Goal: Task Accomplishment & Management: Complete application form

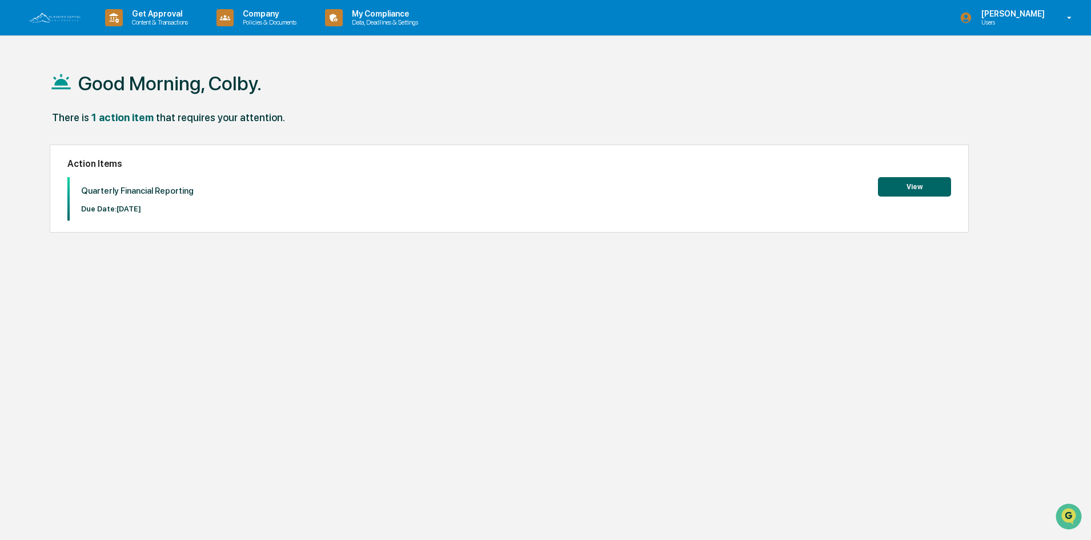
click at [903, 188] on button "View" at bounding box center [914, 186] width 73 height 19
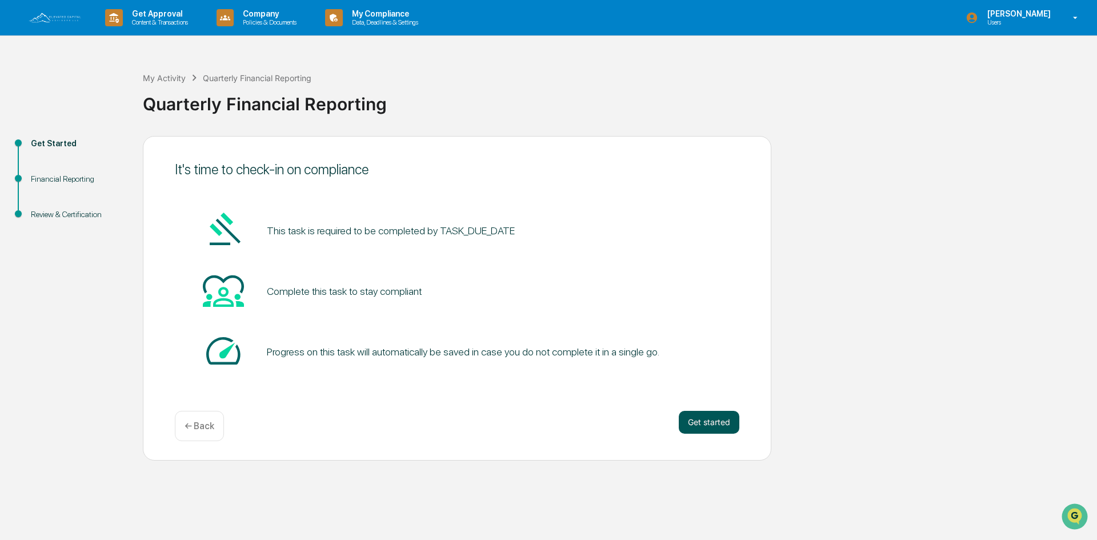
click at [702, 420] on button "Get started" at bounding box center [708, 422] width 61 height 23
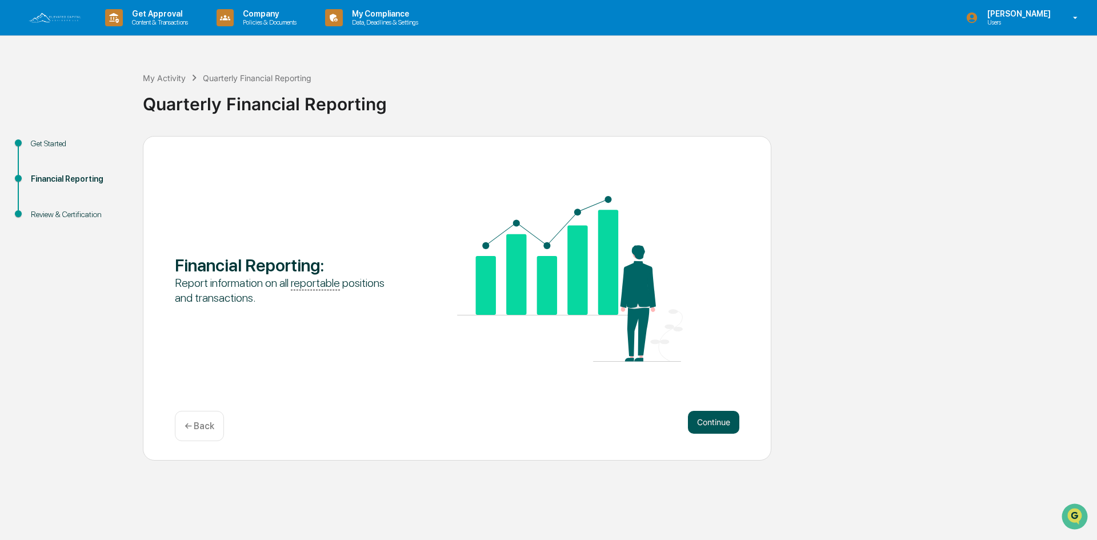
click at [701, 419] on button "Continue" at bounding box center [713, 422] width 51 height 23
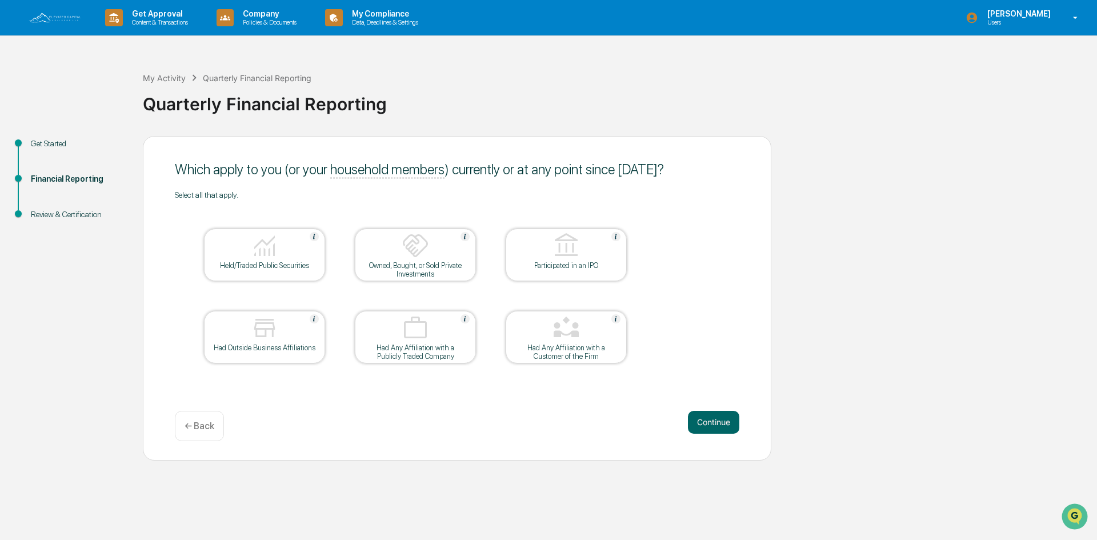
click at [280, 252] on div at bounding box center [264, 246] width 114 height 29
click at [718, 420] on button "Continue" at bounding box center [713, 422] width 51 height 23
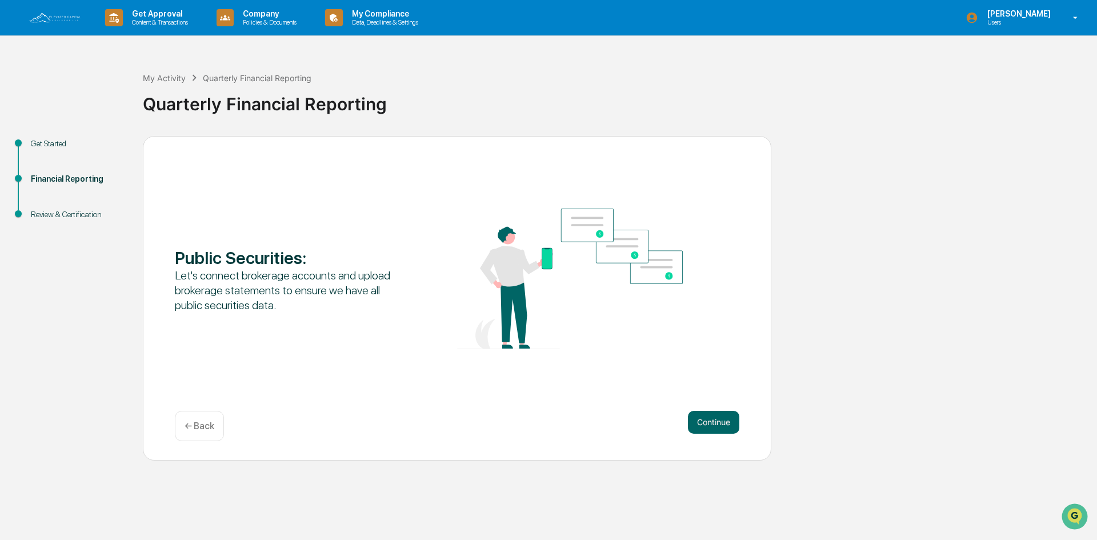
click at [208, 428] on p "← Back" at bounding box center [199, 425] width 30 height 11
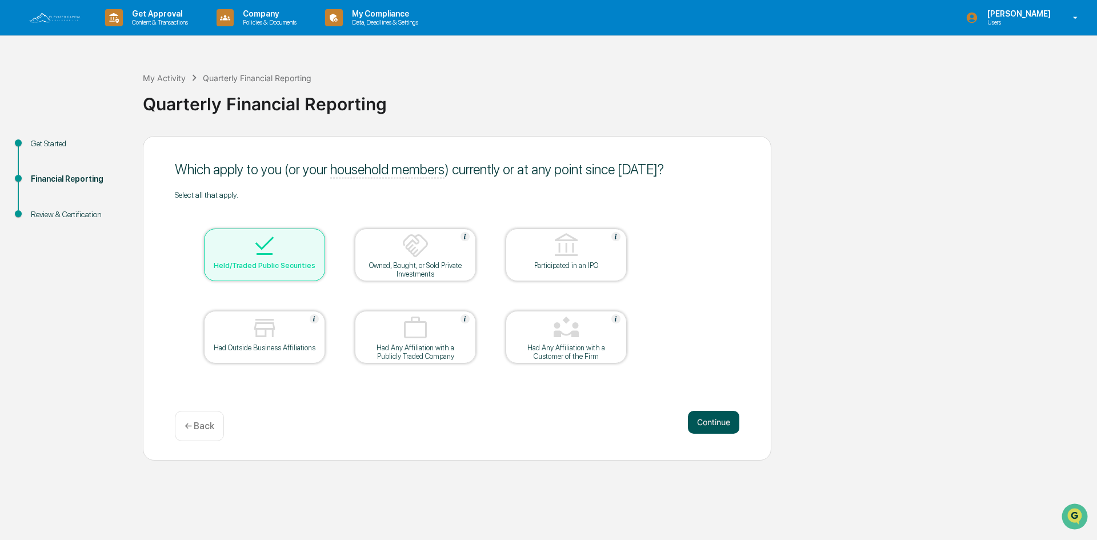
click at [716, 419] on button "Continue" at bounding box center [713, 422] width 51 height 23
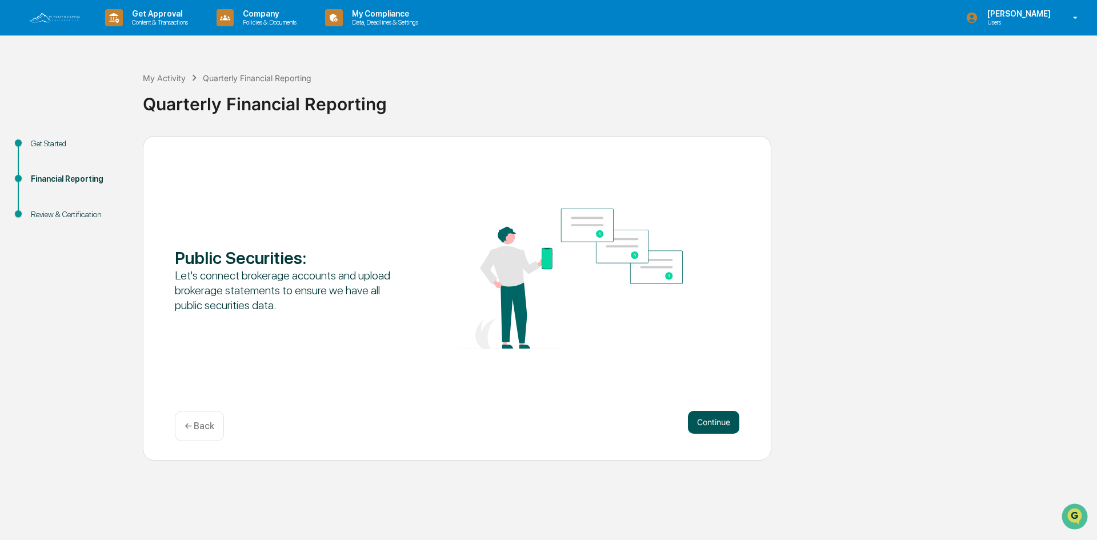
click at [728, 421] on button "Continue" at bounding box center [713, 422] width 51 height 23
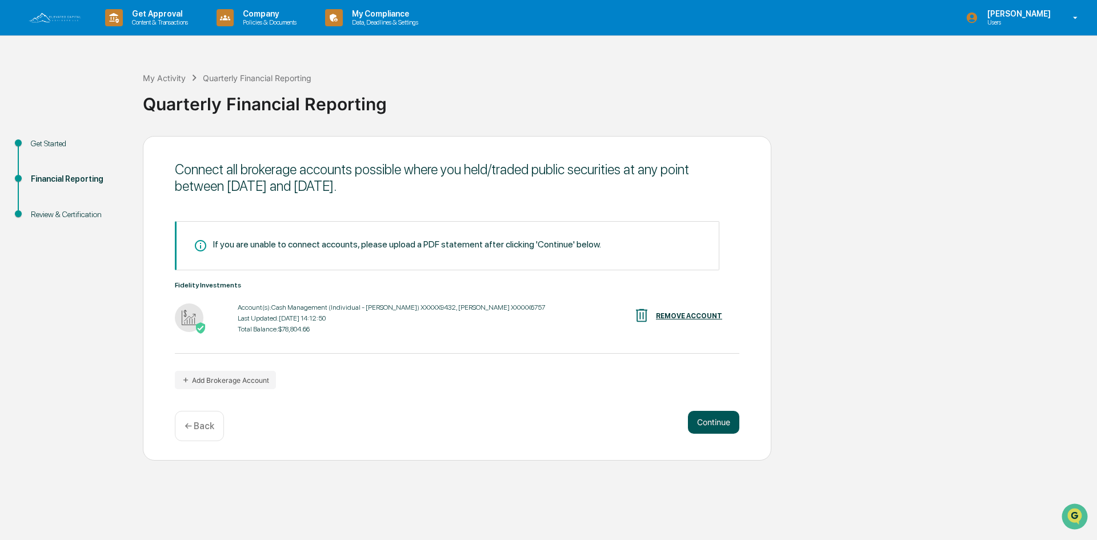
click at [721, 420] on button "Continue" at bounding box center [713, 422] width 51 height 23
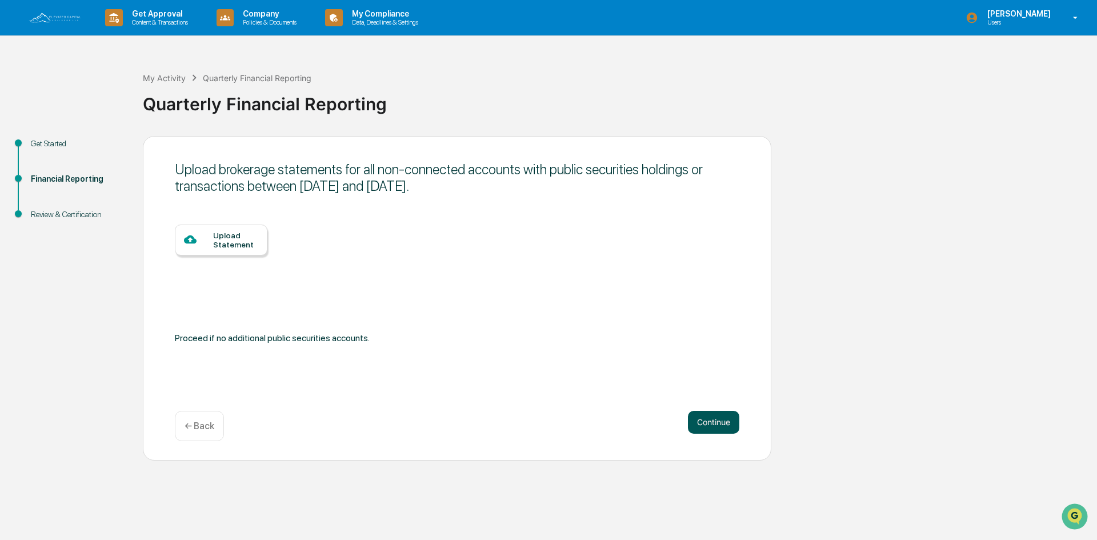
click at [716, 425] on button "Continue" at bounding box center [713, 422] width 51 height 23
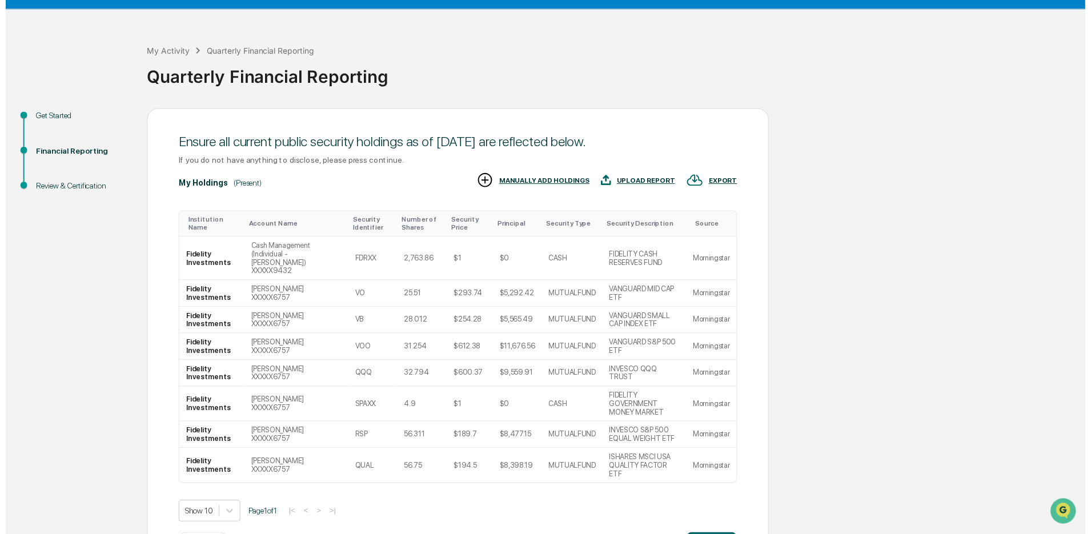
scroll to position [49, 0]
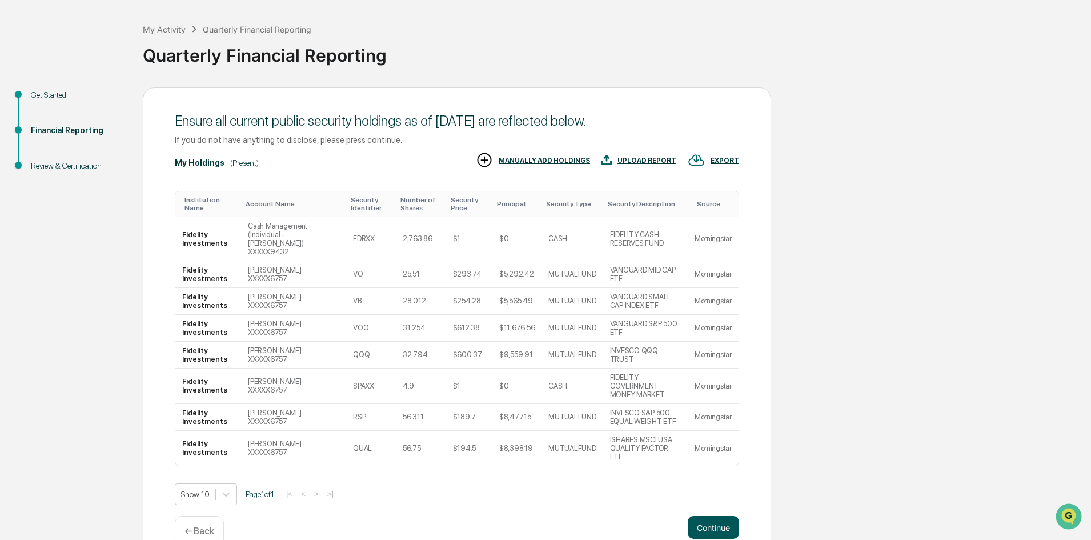
click at [716, 516] on button "Continue" at bounding box center [713, 527] width 51 height 23
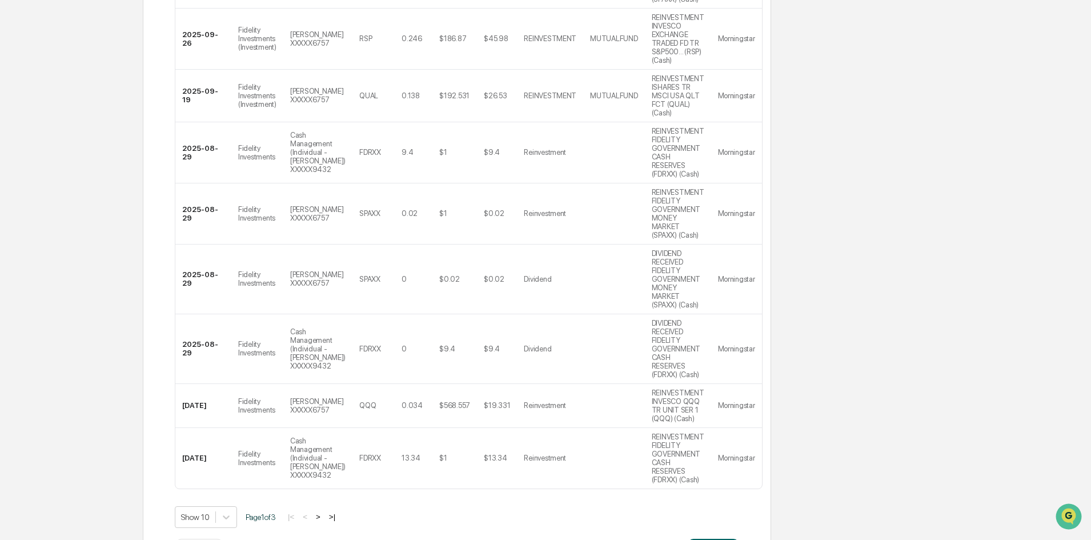
scroll to position [376, 0]
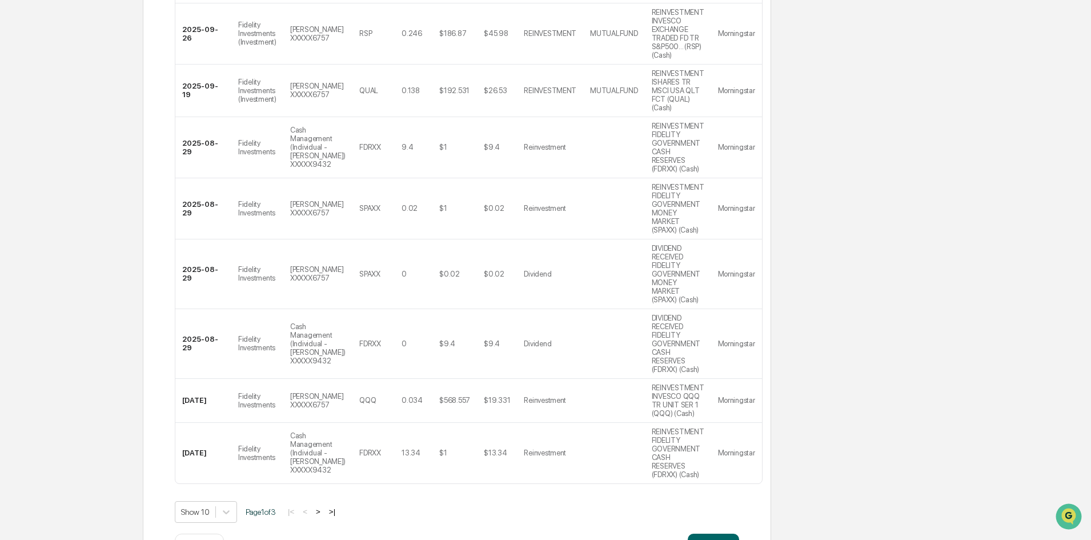
click at [321, 507] on button ">" at bounding box center [317, 512] width 11 height 10
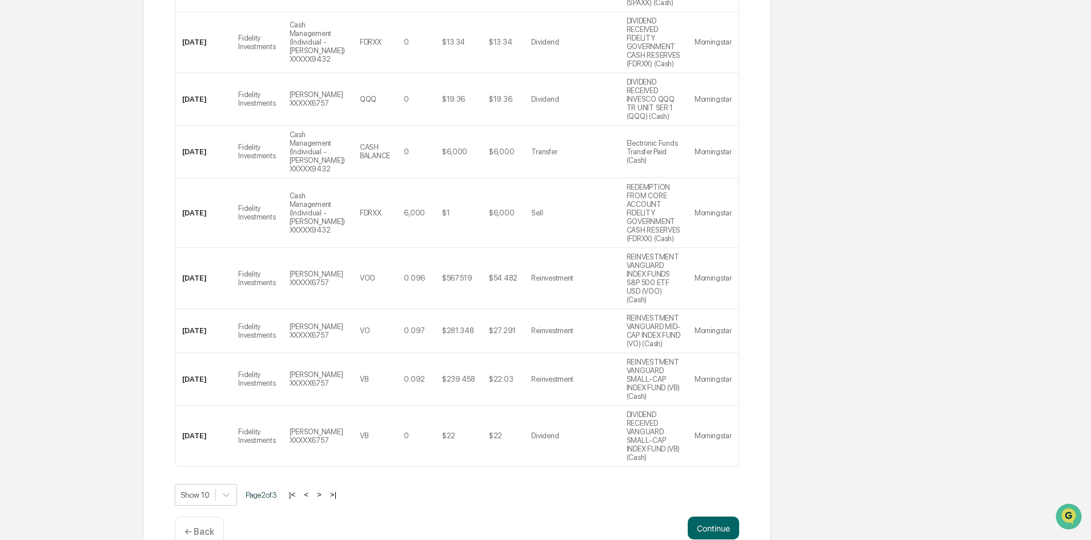
scroll to position [316, 0]
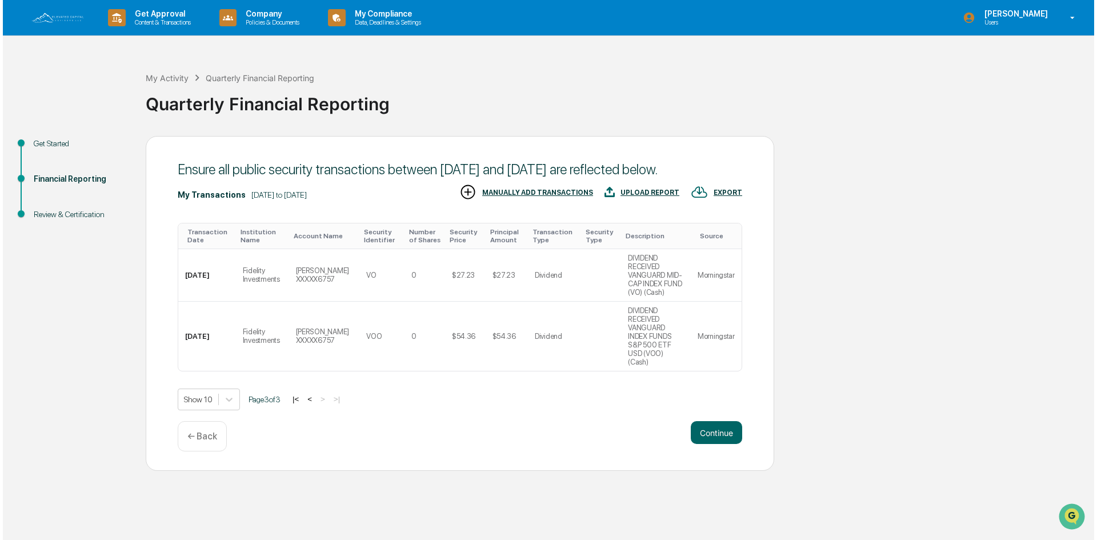
scroll to position [0, 0]
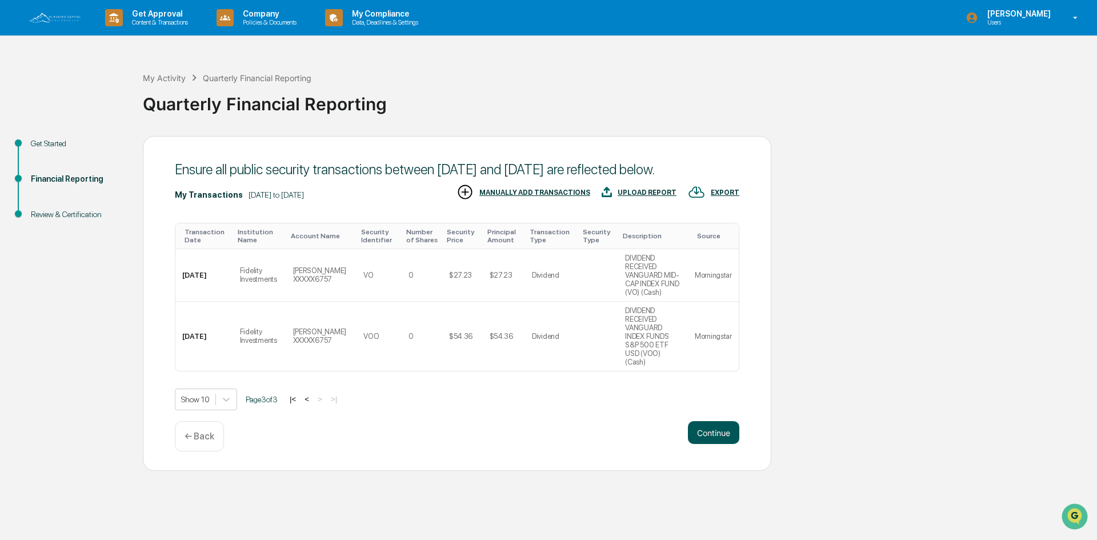
click at [710, 421] on button "Continue" at bounding box center [713, 432] width 51 height 23
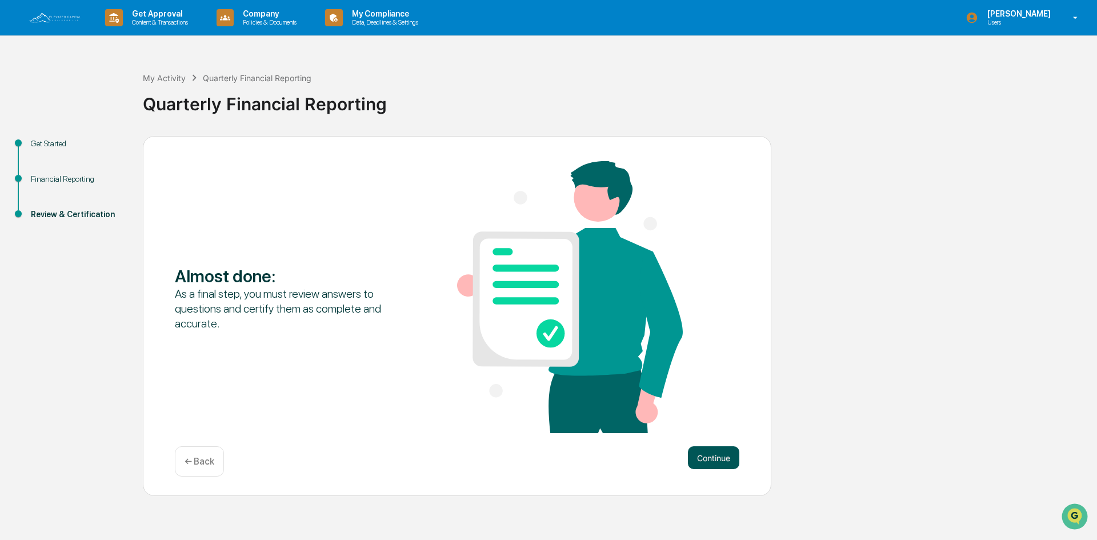
click at [712, 458] on button "Continue" at bounding box center [713, 457] width 51 height 23
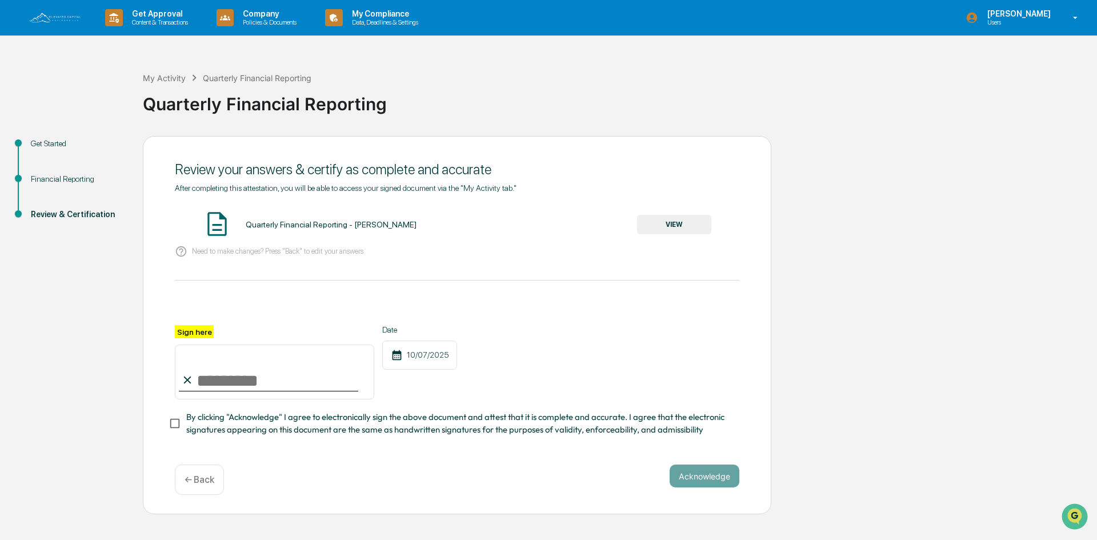
click at [236, 383] on input "Sign here" at bounding box center [274, 371] width 199 height 55
type input "**********"
click at [707, 472] on button "Acknowledge" at bounding box center [704, 475] width 70 height 23
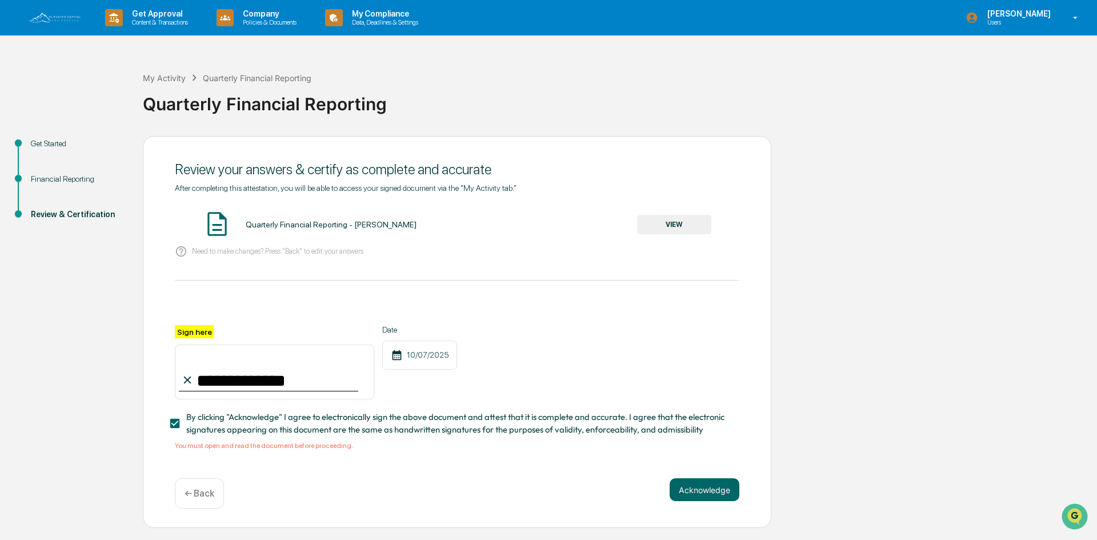
click at [667, 230] on button "VIEW" at bounding box center [674, 224] width 74 height 19
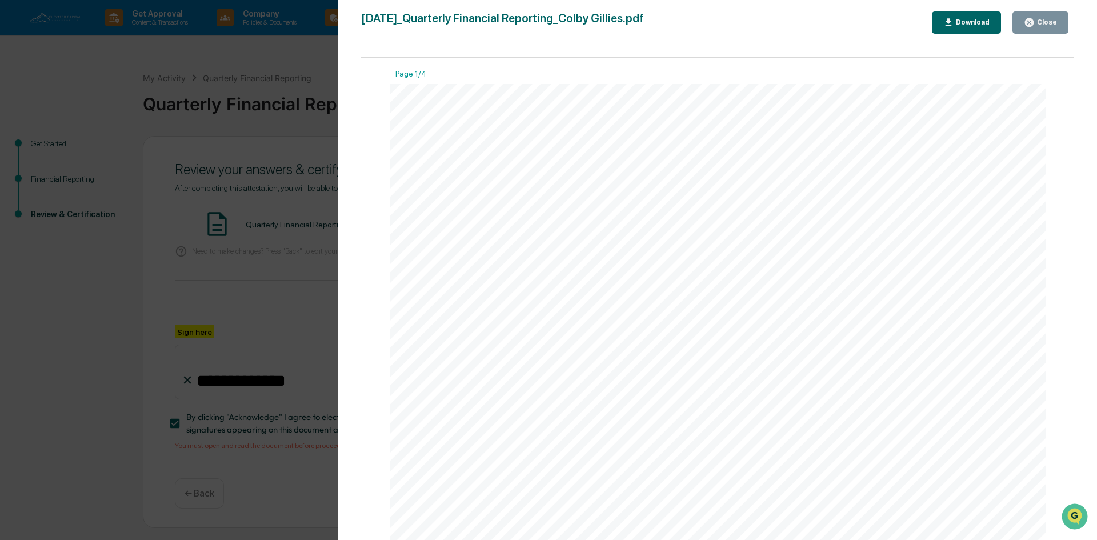
click at [1038, 29] on button "Close" at bounding box center [1040, 22] width 56 height 22
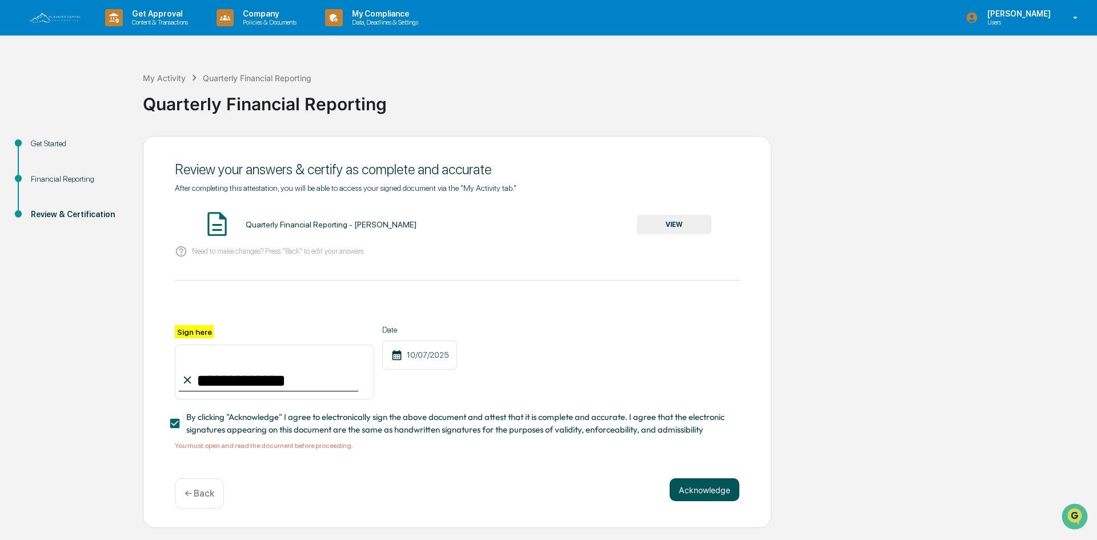
click at [703, 492] on button "Acknowledge" at bounding box center [704, 489] width 70 height 23
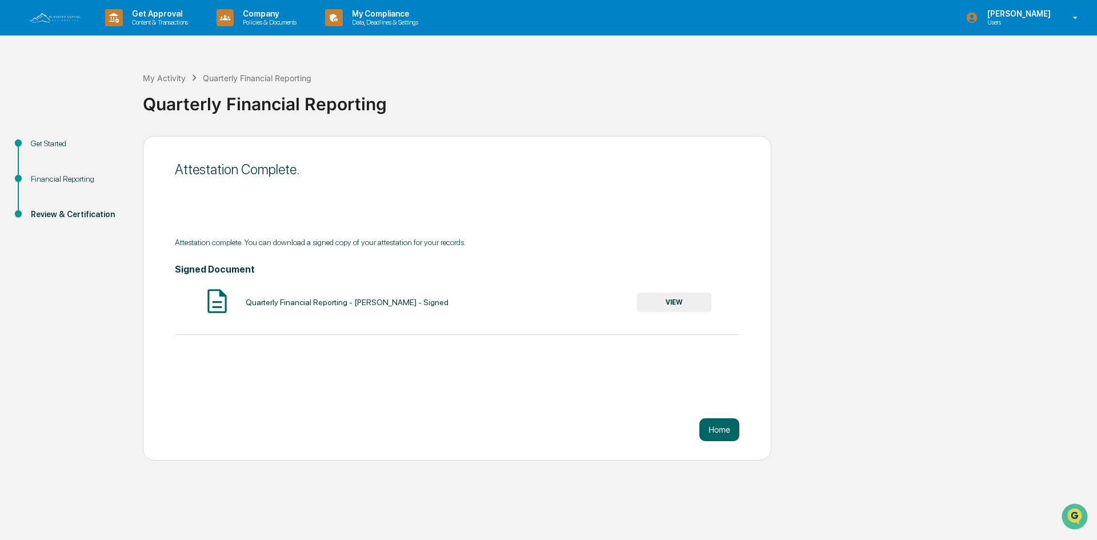
click at [669, 299] on button "VIEW" at bounding box center [674, 301] width 74 height 19
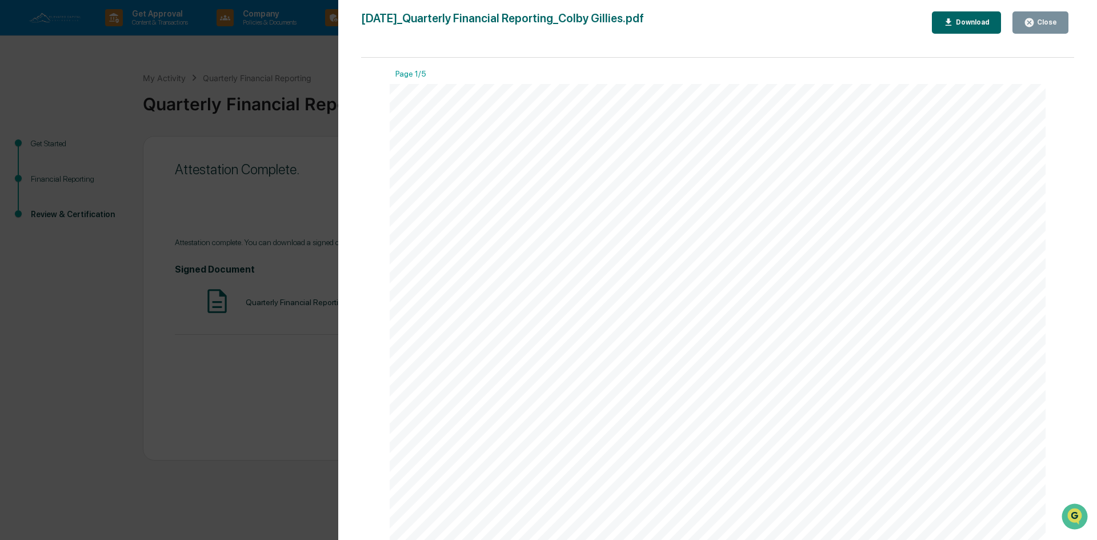
click at [982, 22] on div "Download" at bounding box center [971, 22] width 36 height 8
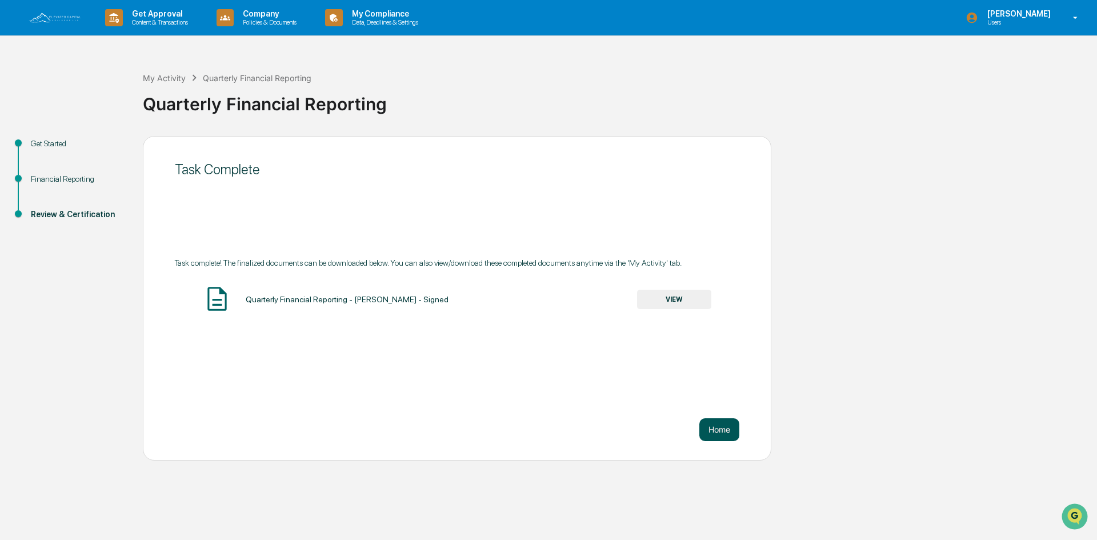
click at [720, 427] on button "Home" at bounding box center [719, 429] width 40 height 23
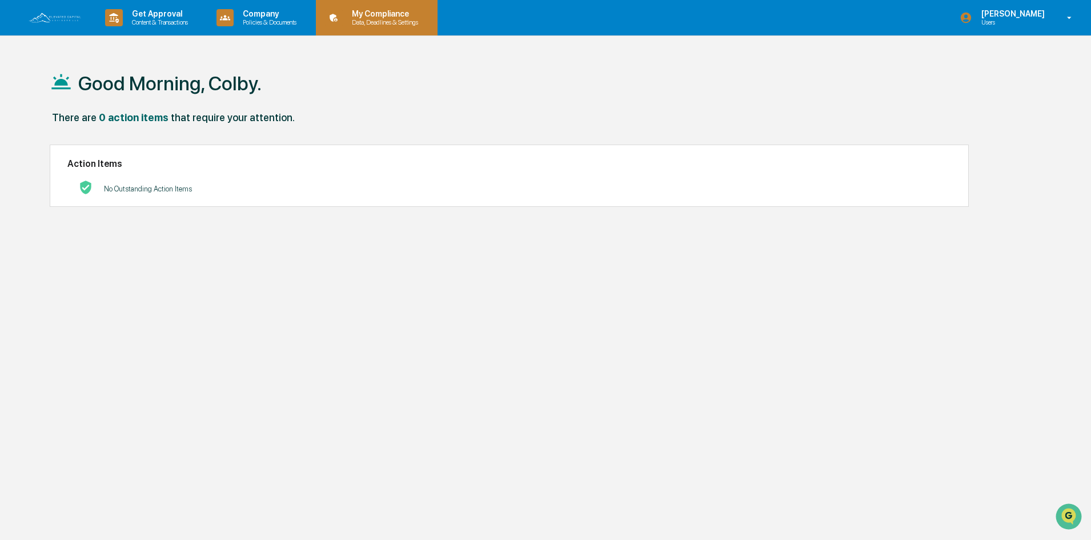
click at [383, 6] on div "My Compliance Data, Deadlines & Settings" at bounding box center [375, 17] width 110 height 35
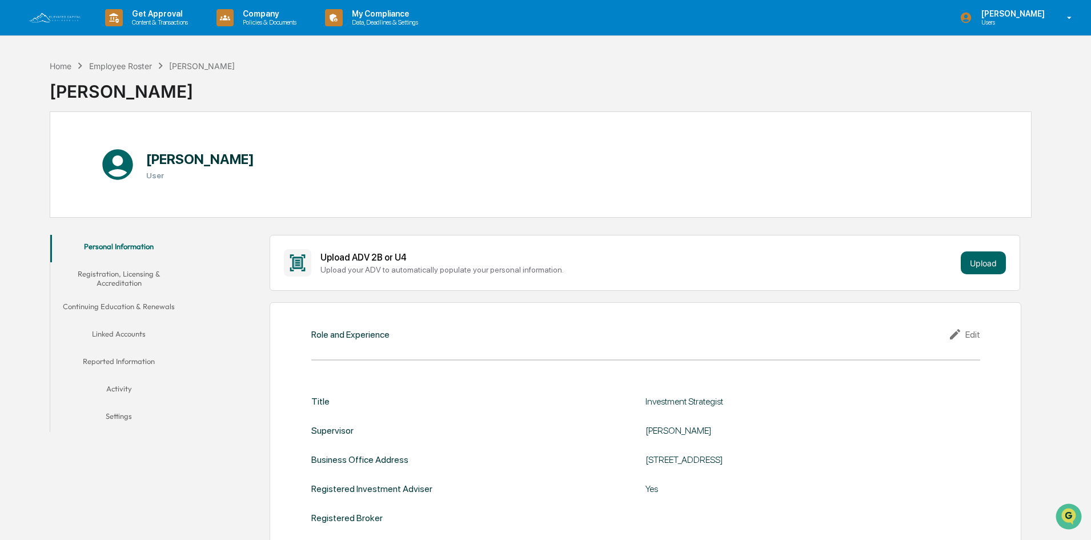
click at [123, 389] on button "Activity" at bounding box center [118, 390] width 137 height 27
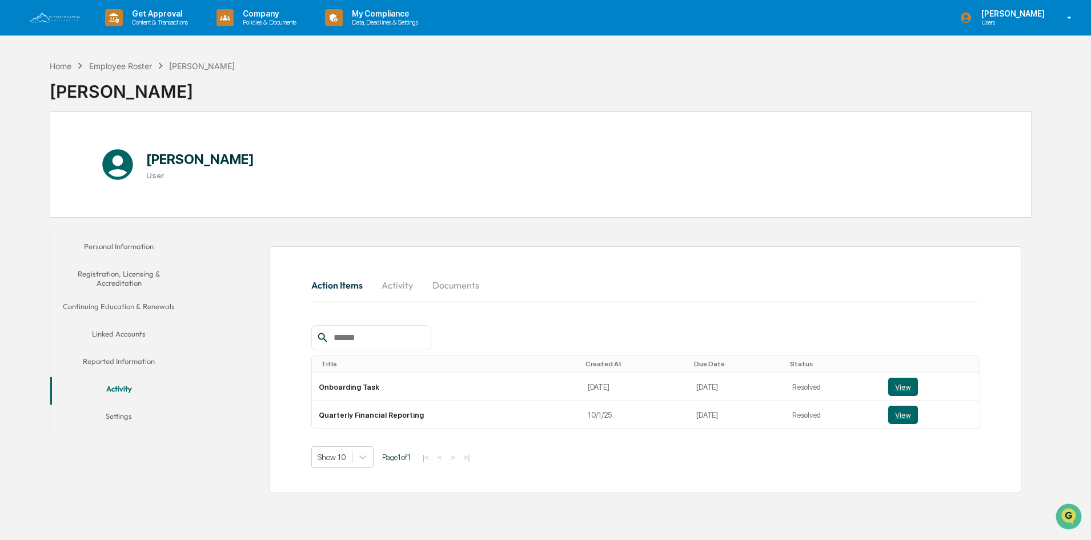
click at [124, 348] on button "Linked Accounts" at bounding box center [118, 335] width 137 height 27
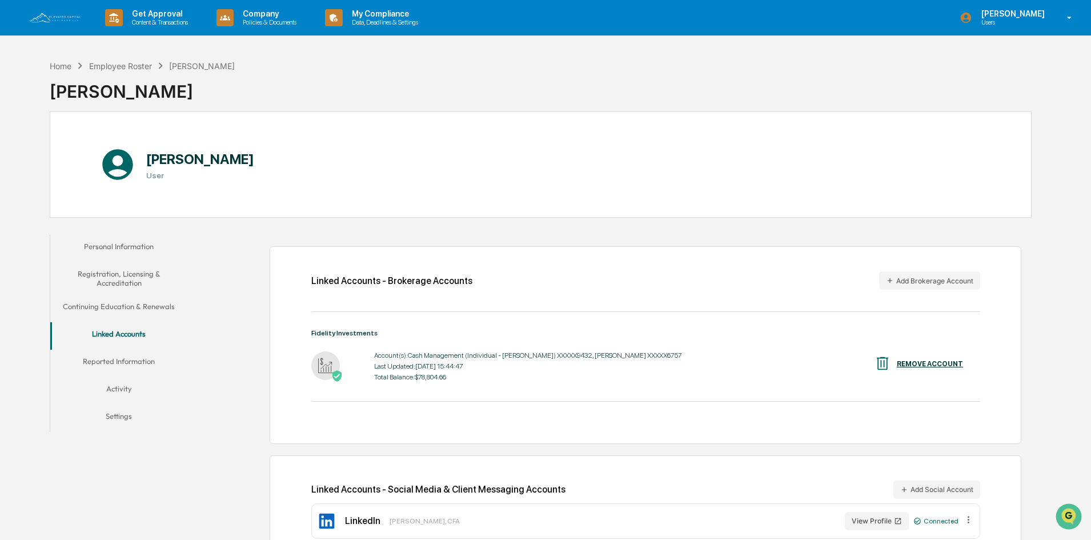
click at [119, 363] on button "Reported Information" at bounding box center [118, 363] width 137 height 27
